Goal: Task Accomplishment & Management: Complete application form

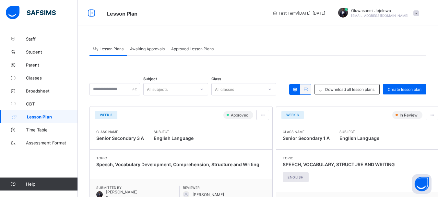
click at [153, 49] on span "Awaiting Approvals" at bounding box center [147, 48] width 35 height 5
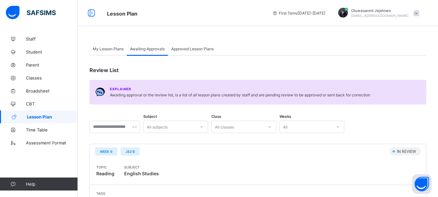
click at [113, 46] on span "My Lesson Plans" at bounding box center [108, 48] width 31 height 5
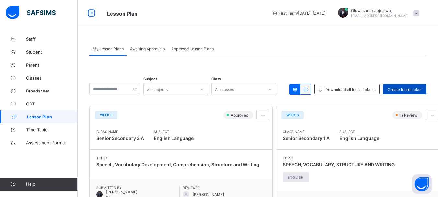
click at [396, 89] on span "Create lesson plan" at bounding box center [405, 89] width 34 height 5
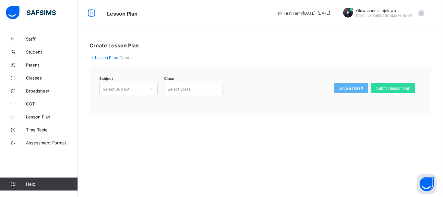
click at [151, 88] on icon at bounding box center [151, 89] width 4 height 6
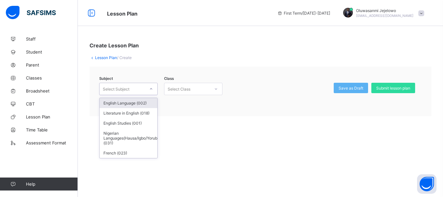
click at [134, 104] on div "English Language (002)" at bounding box center [128, 103] width 58 height 10
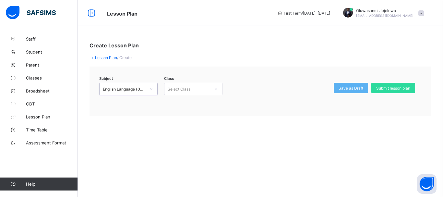
click at [217, 90] on icon at bounding box center [216, 89] width 4 height 6
click at [214, 91] on div at bounding box center [215, 89] width 11 height 10
click at [150, 88] on icon at bounding box center [151, 89] width 4 height 6
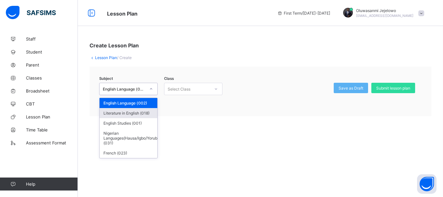
click at [182, 125] on div "Create Lesson Plan Lesson Plan / Create Subject option English Language (002), …" at bounding box center [260, 78] width 365 height 93
click at [151, 88] on icon at bounding box center [151, 89] width 4 height 6
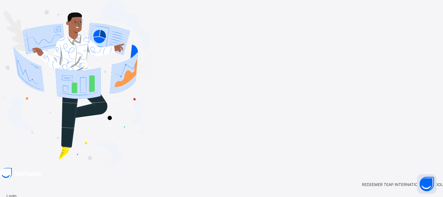
click at [261, 182] on div "REDEEMER TEAP INTERNATIONAL SCHOOL" at bounding box center [221, 184] width 443 height 5
